Goal: Information Seeking & Learning: Learn about a topic

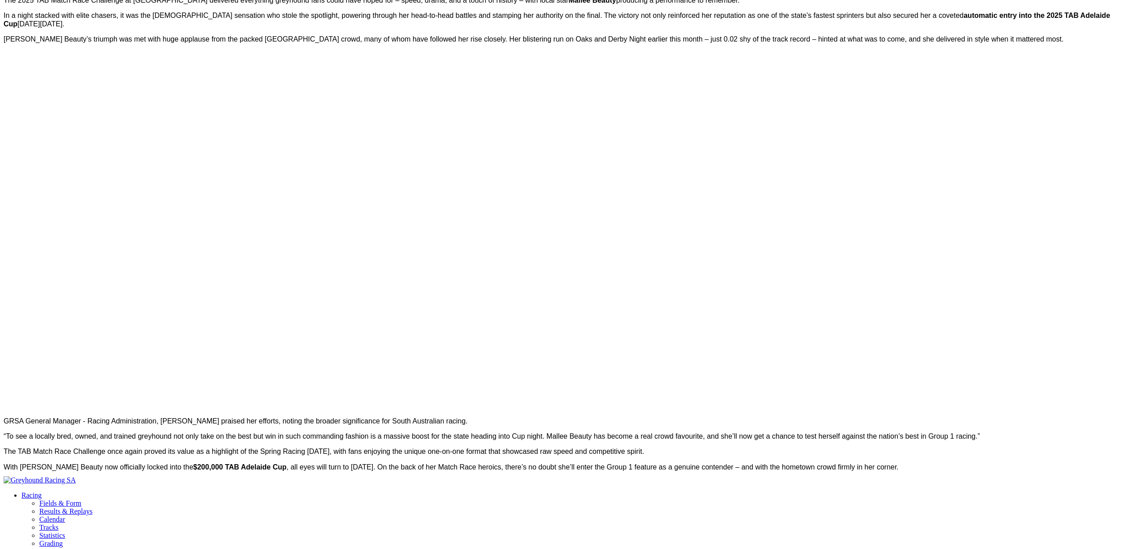
scroll to position [405, 0]
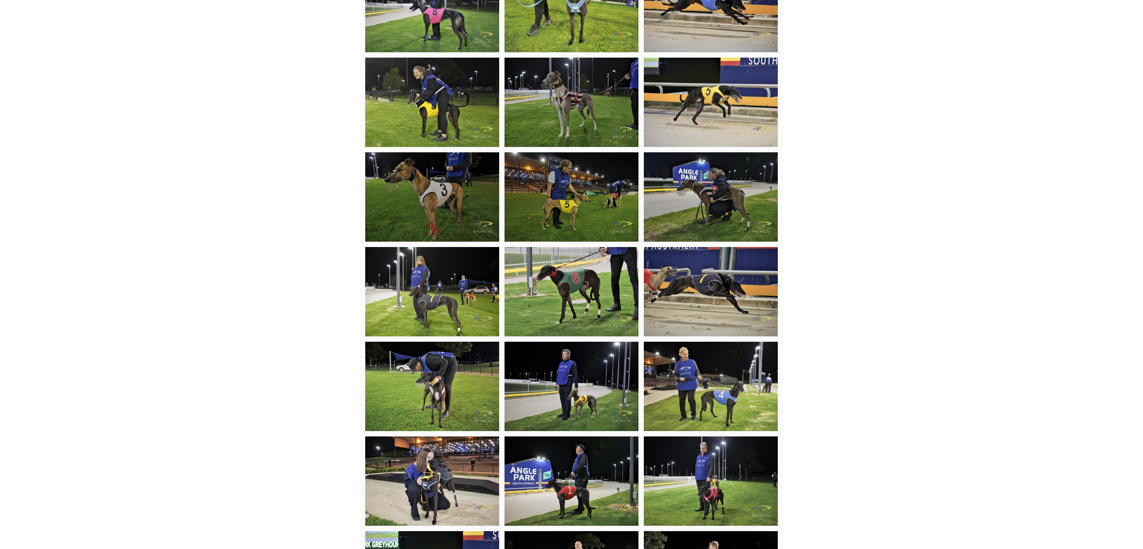
scroll to position [1226, 0]
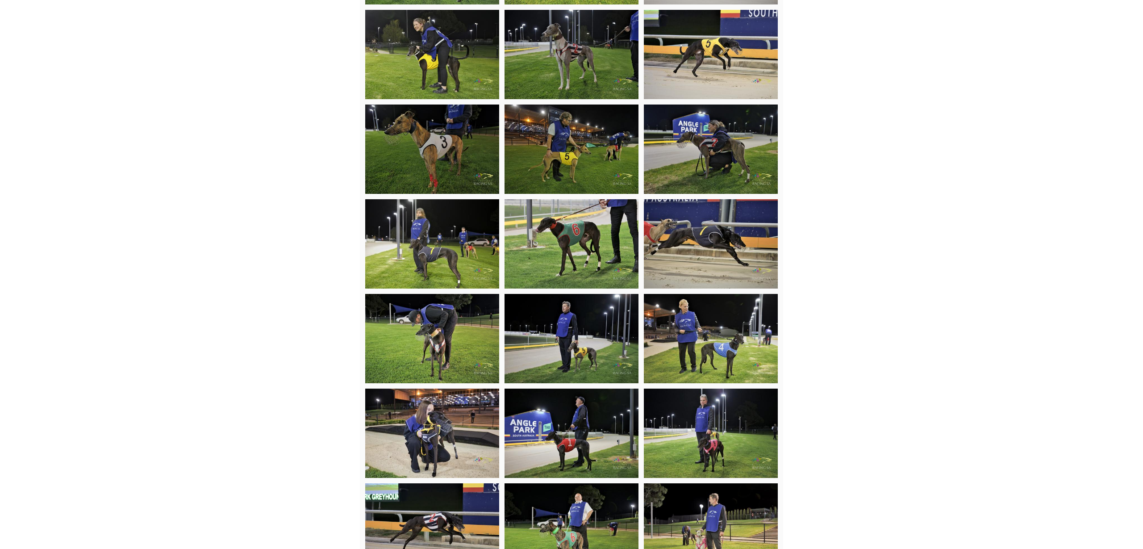
click at [576, 194] on img at bounding box center [571, 148] width 134 height 89
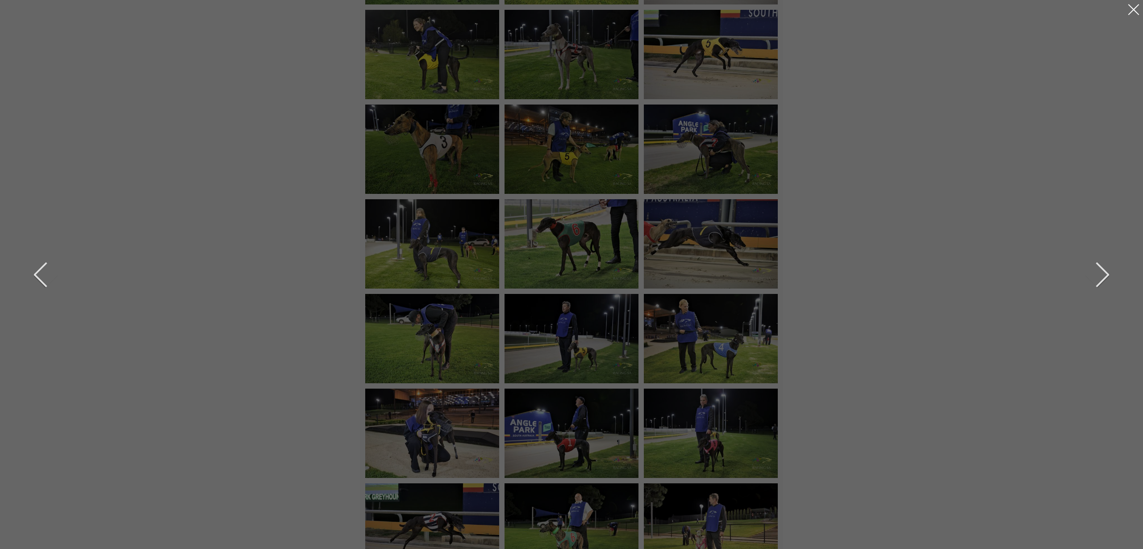
click at [1134, 11] on div at bounding box center [1133, 9] width 14 height 14
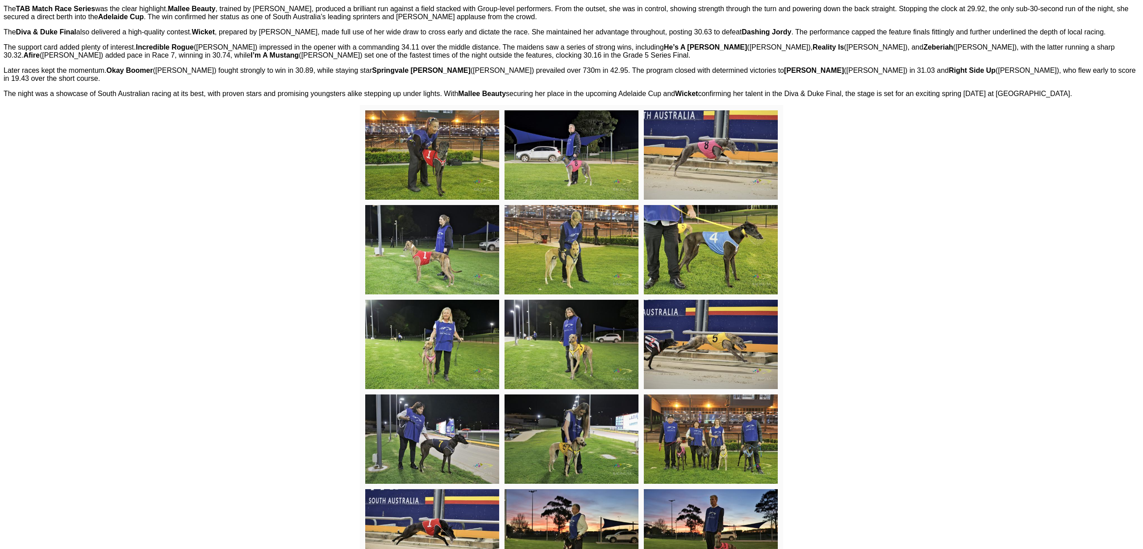
scroll to position [0, 0]
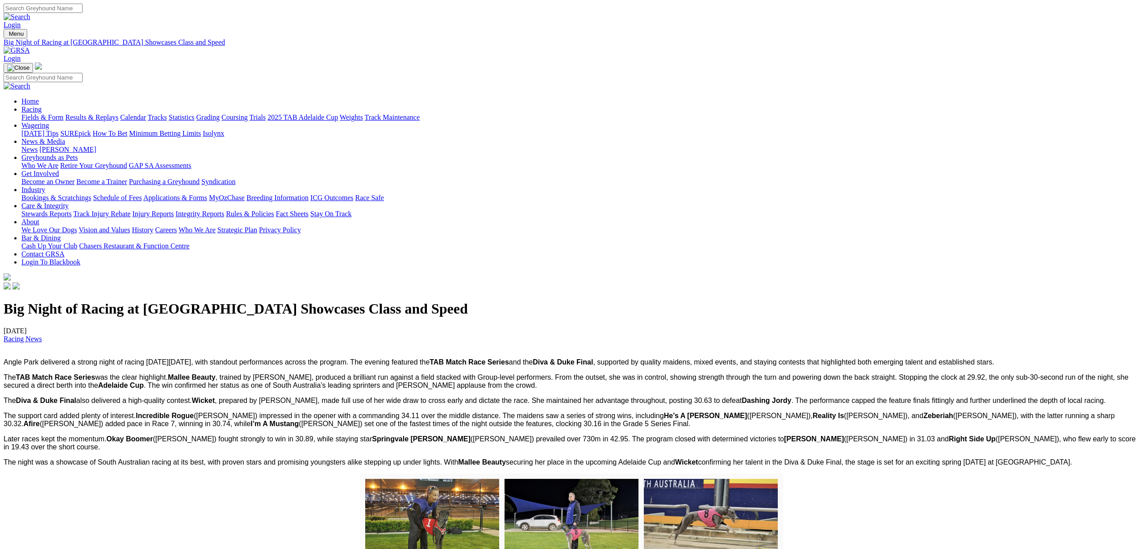
click at [96, 146] on link "[PERSON_NAME]" at bounding box center [67, 150] width 57 height 8
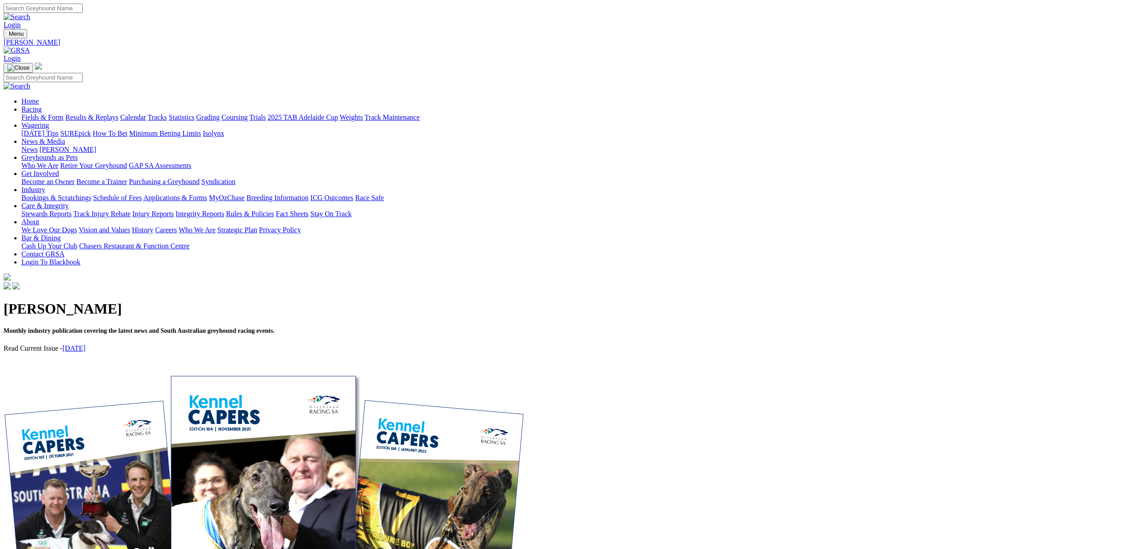
click at [86, 344] on link "September 2025" at bounding box center [73, 348] width 23 height 8
